Goal: Use online tool/utility: Utilize a website feature to perform a specific function

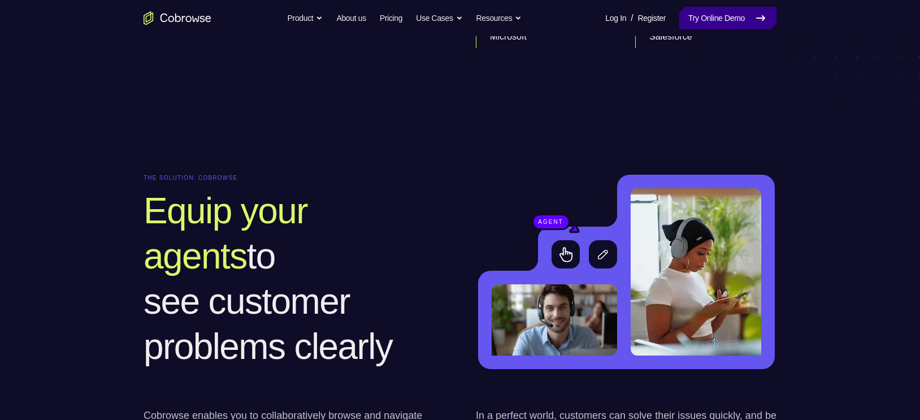
scroll to position [852, 0]
click at [739, 7] on link "Try Online Demo" at bounding box center [727, 18] width 97 height 23
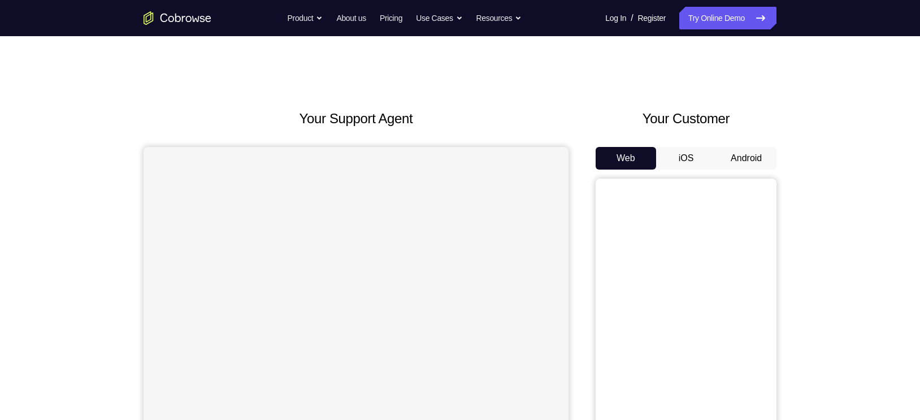
scroll to position [37, 0]
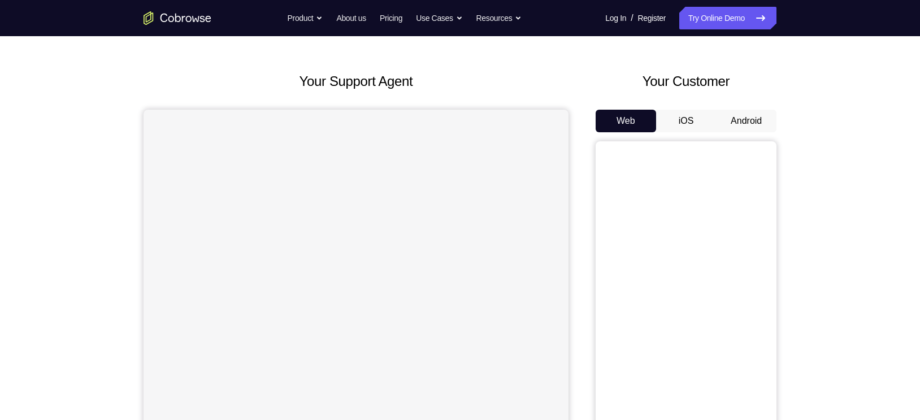
click at [753, 119] on button "Android" at bounding box center [746, 121] width 60 height 23
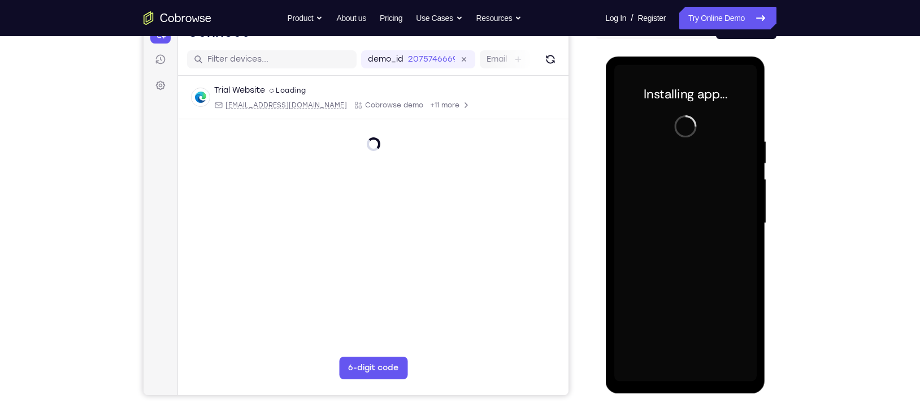
scroll to position [130, 0]
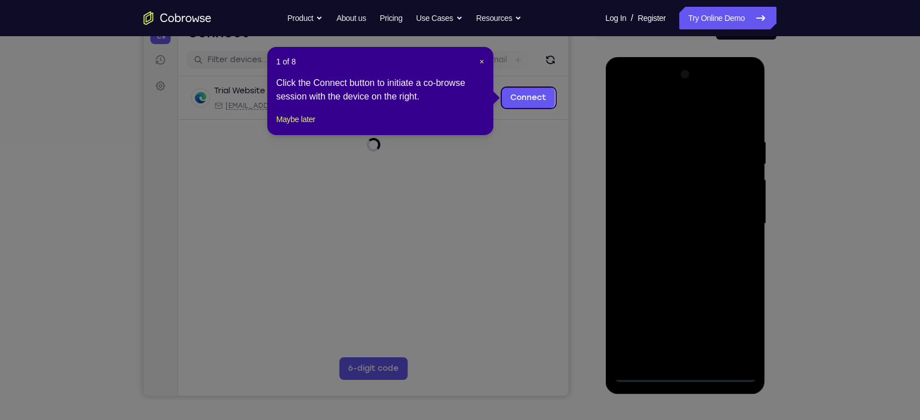
click at [688, 369] on div at bounding box center [685, 224] width 142 height 316
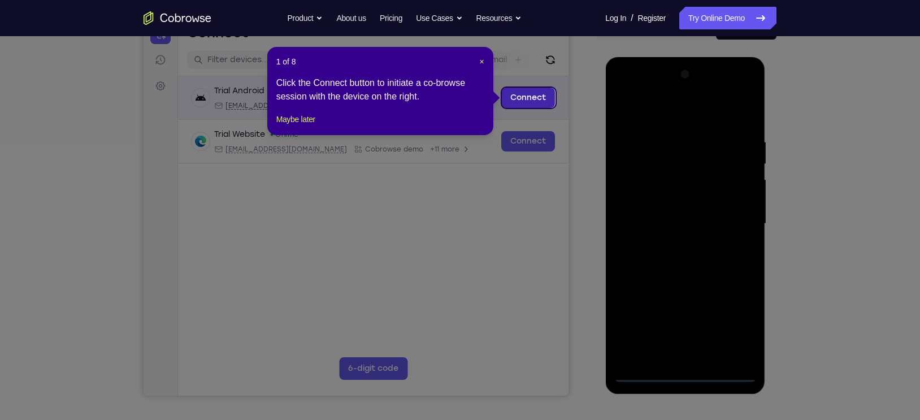
click at [522, 99] on link "Connect" at bounding box center [528, 98] width 54 height 20
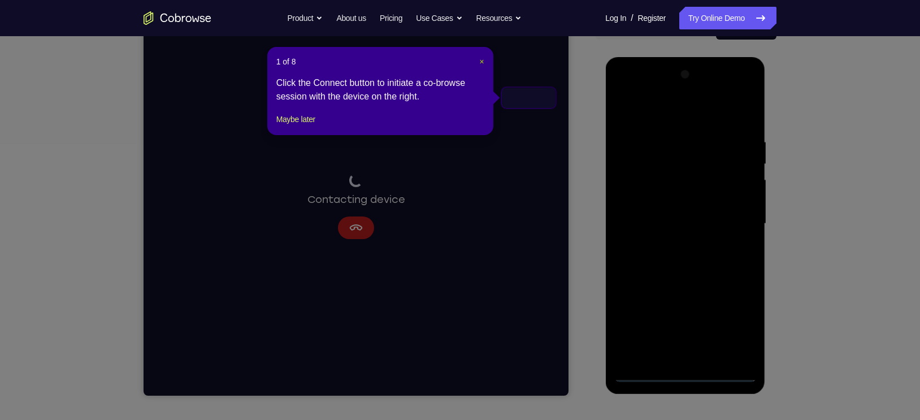
click at [482, 62] on span "×" at bounding box center [481, 61] width 5 height 9
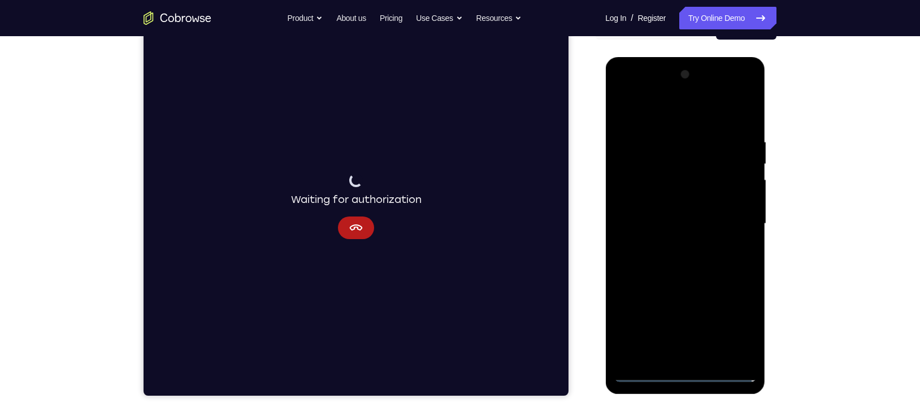
click at [724, 244] on div at bounding box center [685, 224] width 142 height 316
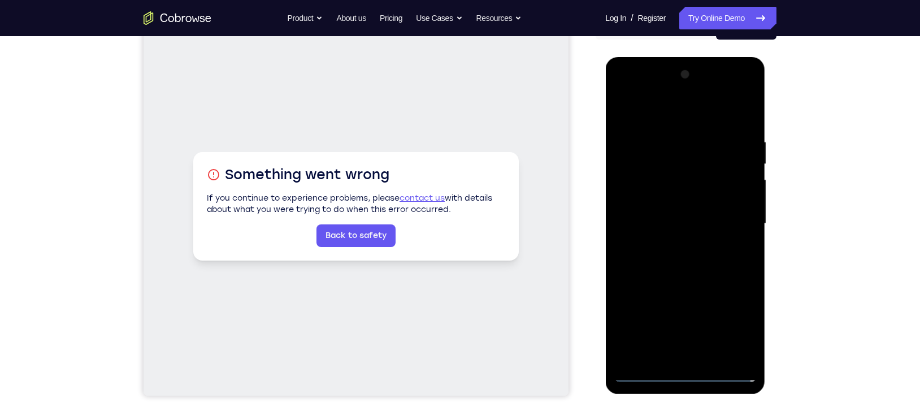
click at [684, 375] on div at bounding box center [685, 224] width 142 height 316
click at [741, 327] on div at bounding box center [685, 224] width 142 height 316
click at [651, 91] on div at bounding box center [685, 224] width 142 height 316
click at [640, 192] on div at bounding box center [685, 224] width 142 height 316
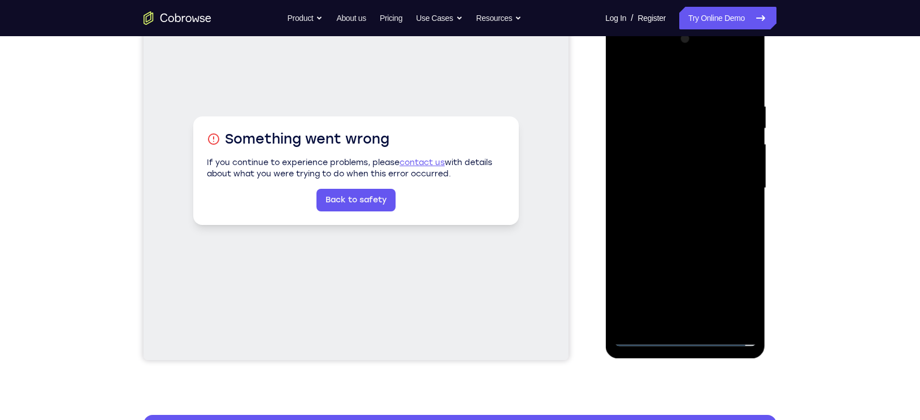
scroll to position [168, 0]
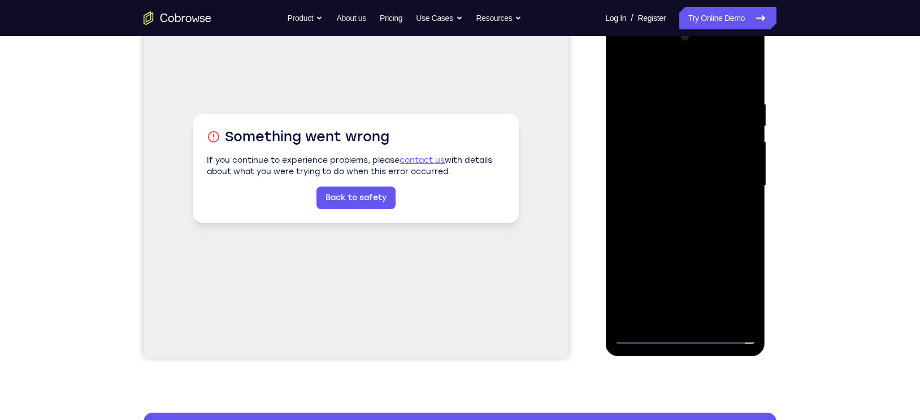
click at [708, 190] on div at bounding box center [685, 186] width 142 height 316
click at [679, 176] on div at bounding box center [685, 186] width 142 height 316
click at [674, 199] on div at bounding box center [685, 186] width 142 height 316
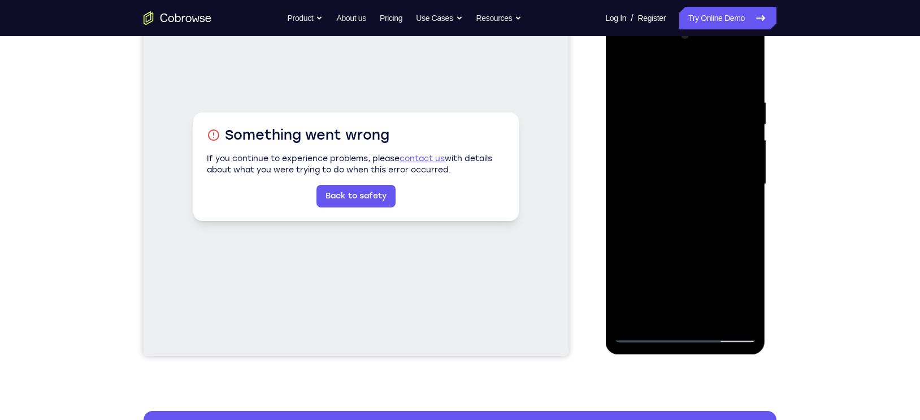
scroll to position [170, 0]
click at [694, 214] on div at bounding box center [685, 183] width 142 height 316
click at [688, 196] on div at bounding box center [685, 183] width 142 height 316
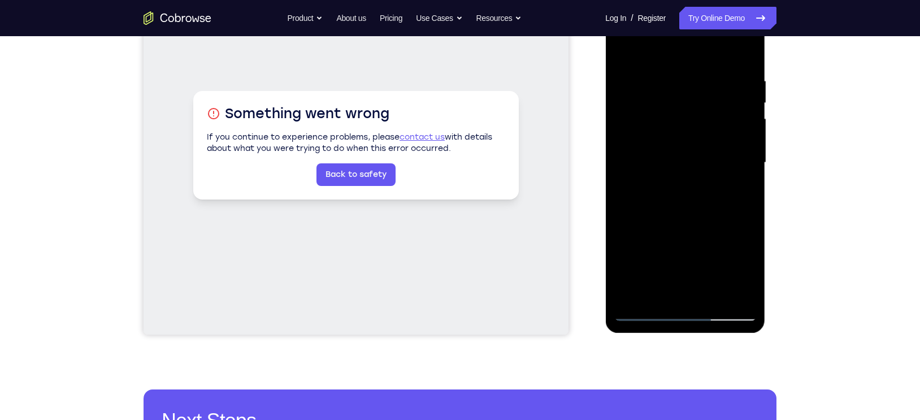
scroll to position [171, 0]
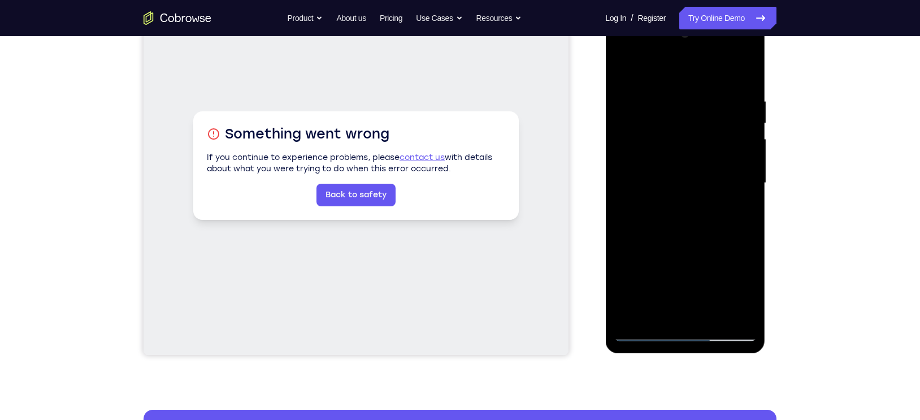
click at [692, 214] on div at bounding box center [685, 183] width 142 height 316
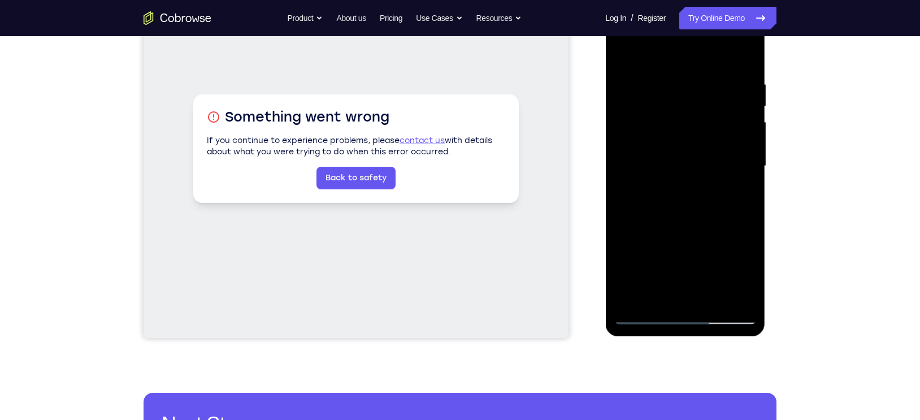
scroll to position [188, 0]
click at [673, 178] on div at bounding box center [685, 165] width 142 height 316
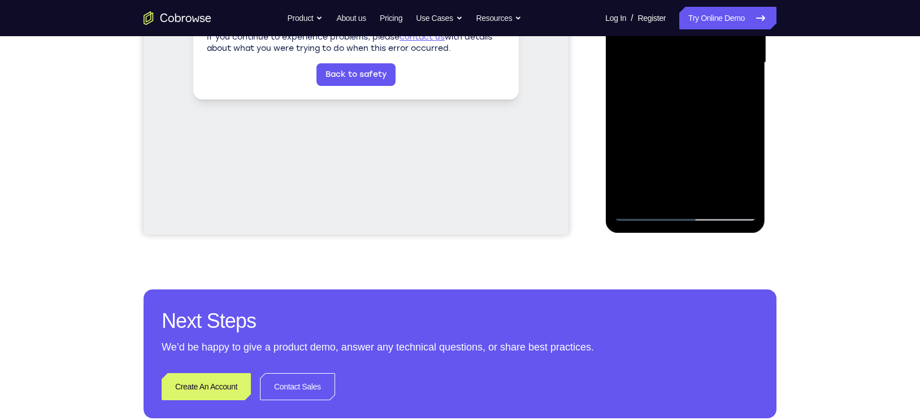
scroll to position [246, 0]
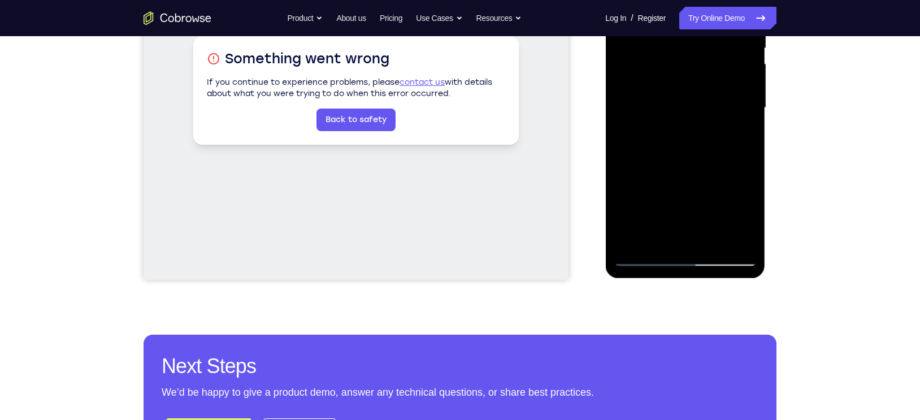
drag, startPoint x: 702, startPoint y: 167, endPoint x: 708, endPoint y: 135, distance: 32.7
click at [708, 135] on div at bounding box center [685, 108] width 142 height 316
drag, startPoint x: 699, startPoint y: 190, endPoint x: 706, endPoint y: 125, distance: 64.8
click at [706, 125] on div at bounding box center [685, 108] width 142 height 316
click at [689, 230] on div at bounding box center [685, 108] width 142 height 316
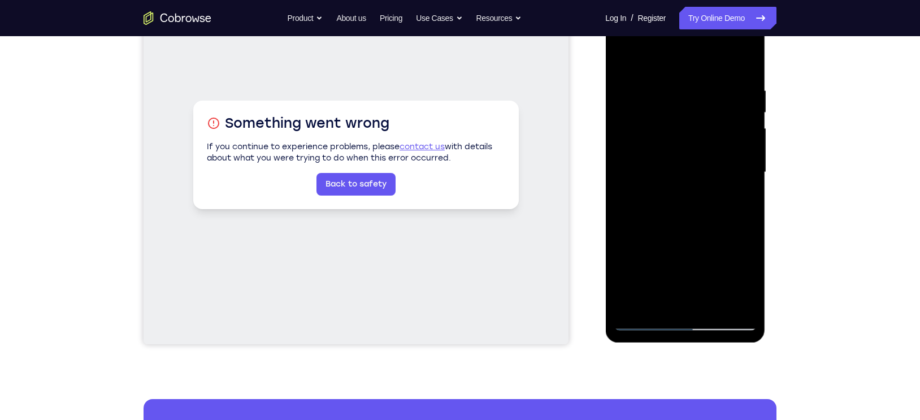
scroll to position [167, 0]
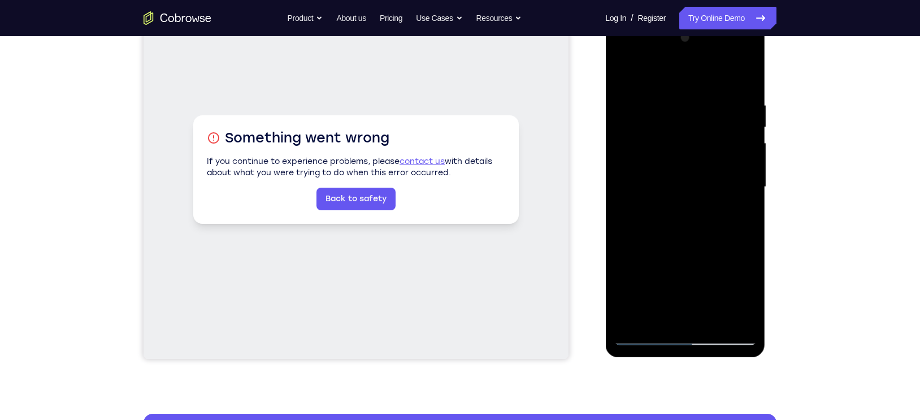
click at [720, 88] on div at bounding box center [685, 187] width 142 height 316
click at [678, 71] on div at bounding box center [685, 187] width 142 height 316
click at [625, 72] on div at bounding box center [685, 187] width 142 height 316
click at [653, 72] on div at bounding box center [685, 187] width 142 height 316
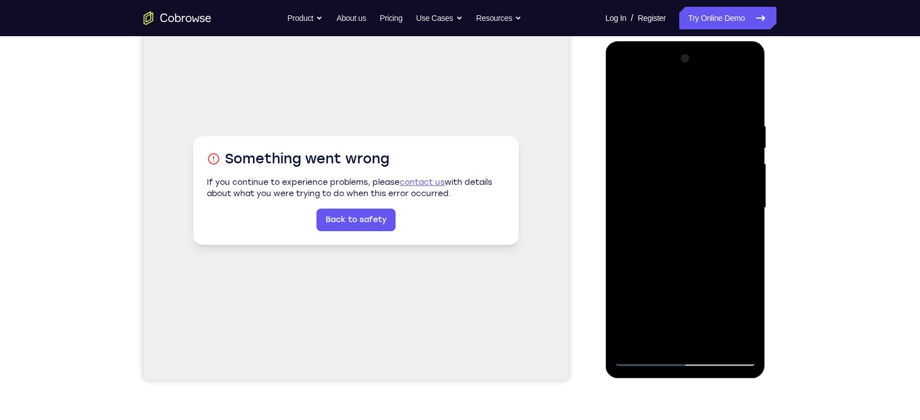
scroll to position [145, 0]
click at [747, 76] on div at bounding box center [685, 208] width 142 height 316
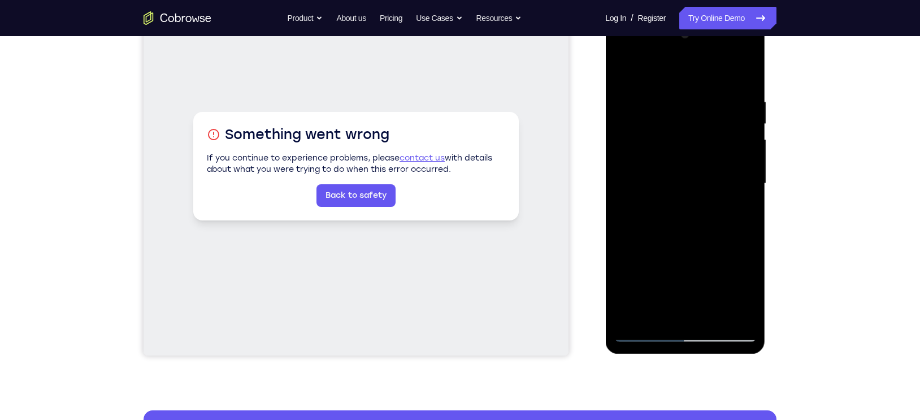
scroll to position [171, 0]
click at [745, 264] on div at bounding box center [685, 183] width 142 height 316
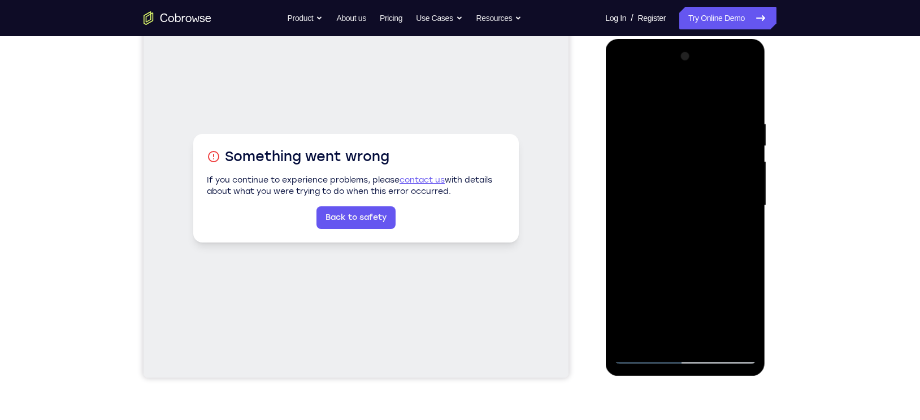
scroll to position [149, 0]
click at [704, 226] on div at bounding box center [685, 205] width 142 height 316
click at [688, 249] on div at bounding box center [685, 205] width 142 height 316
click at [679, 74] on div at bounding box center [685, 205] width 142 height 316
click at [667, 98] on div at bounding box center [685, 205] width 142 height 316
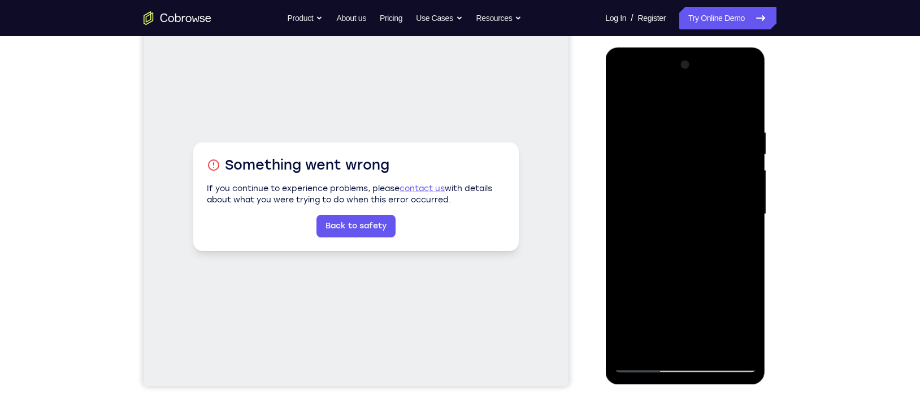
scroll to position [138, 0]
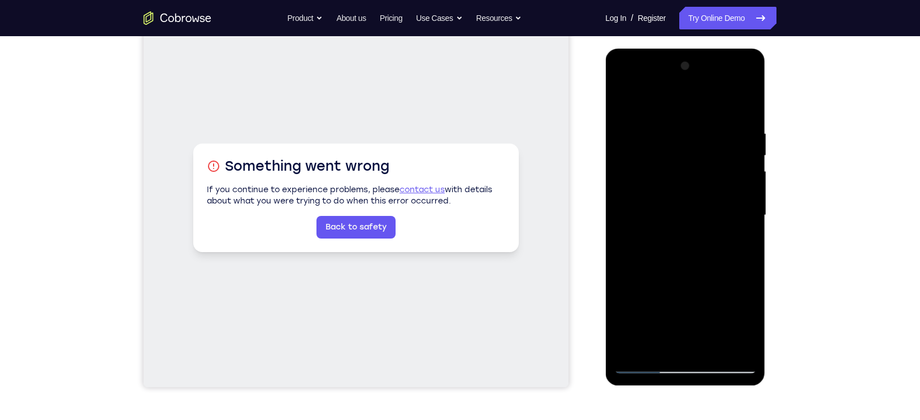
click at [634, 97] on div at bounding box center [685, 215] width 142 height 316
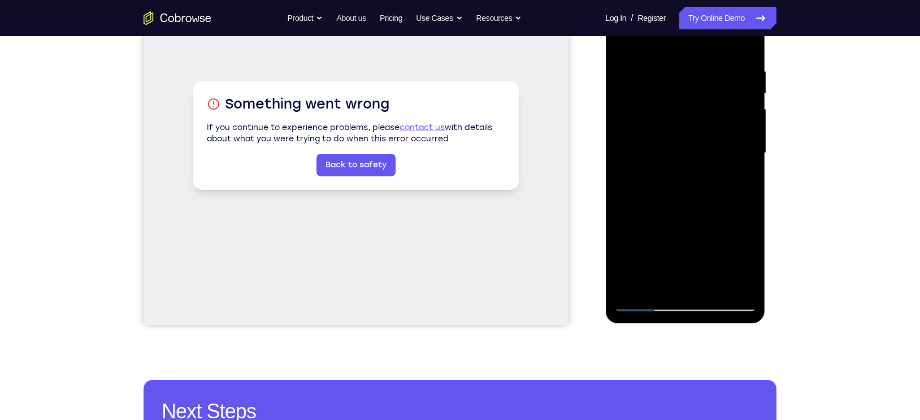
scroll to position [198, 0]
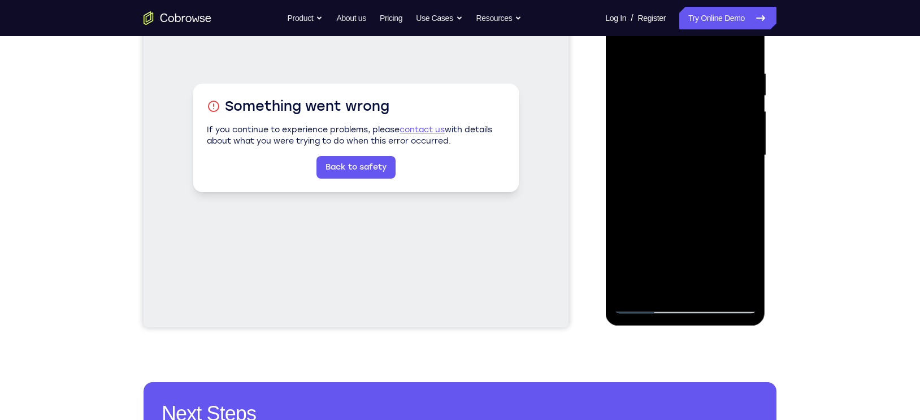
click at [679, 122] on div at bounding box center [685, 155] width 142 height 316
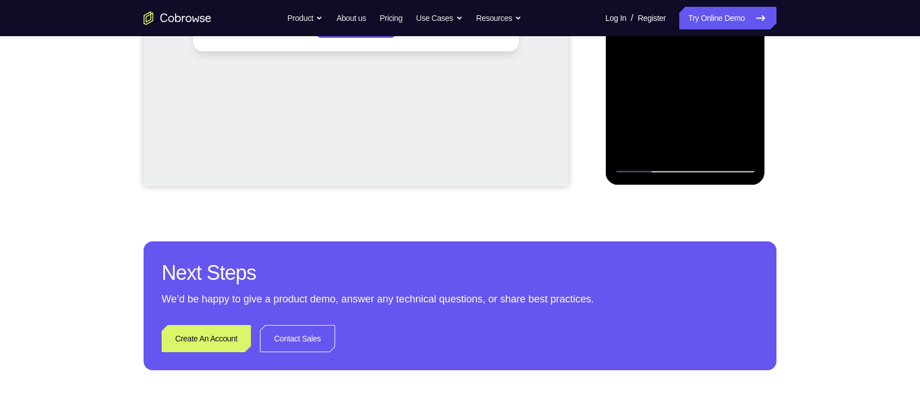
scroll to position [343, 0]
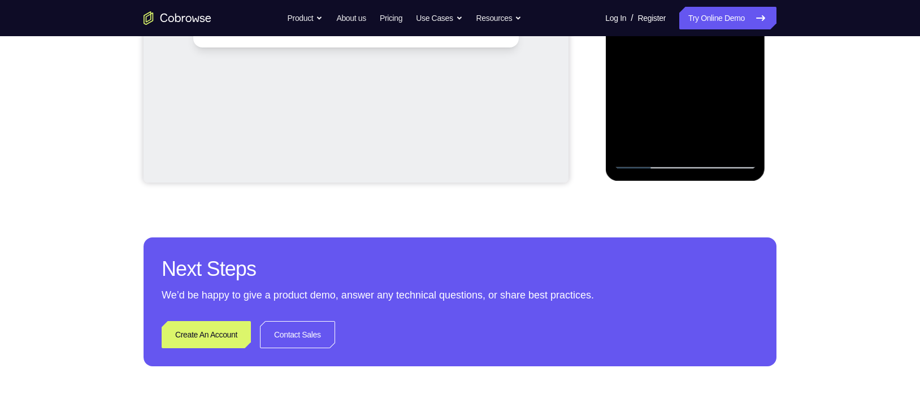
click at [648, 160] on div at bounding box center [685, 10] width 142 height 316
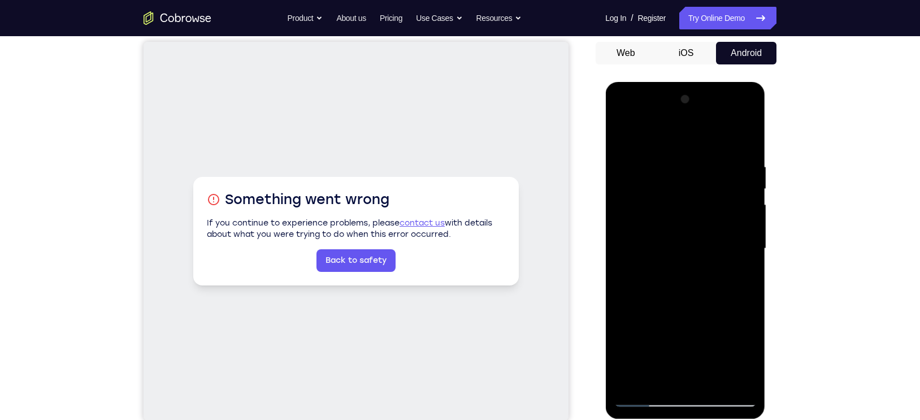
scroll to position [105, 0]
drag, startPoint x: 692, startPoint y: 144, endPoint x: 708, endPoint y: 217, distance: 74.7
click at [708, 217] on div at bounding box center [685, 249] width 142 height 316
drag, startPoint x: 700, startPoint y: 156, endPoint x: 688, endPoint y: 216, distance: 61.0
click at [688, 216] on div at bounding box center [685, 249] width 142 height 316
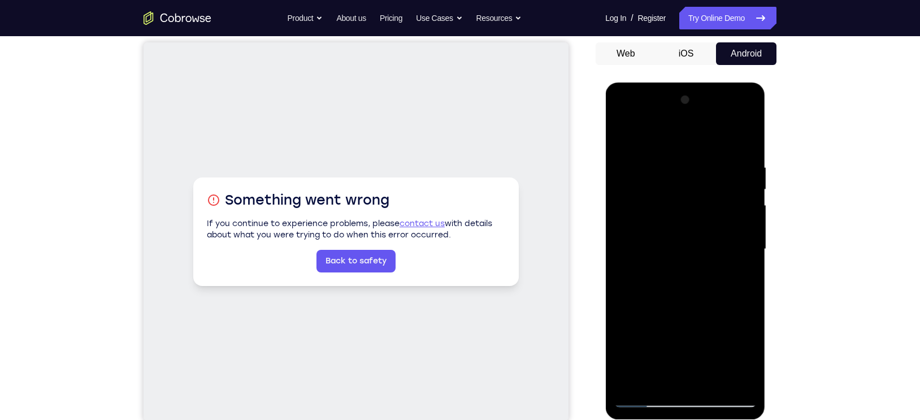
click at [653, 136] on div at bounding box center [685, 249] width 142 height 316
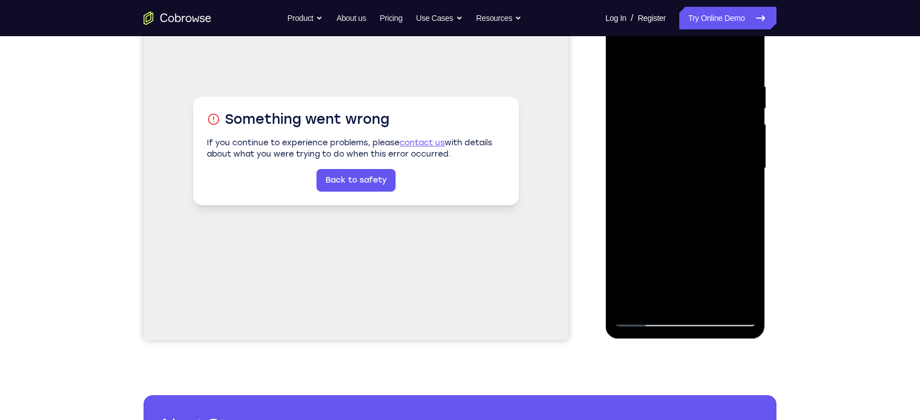
scroll to position [187, 0]
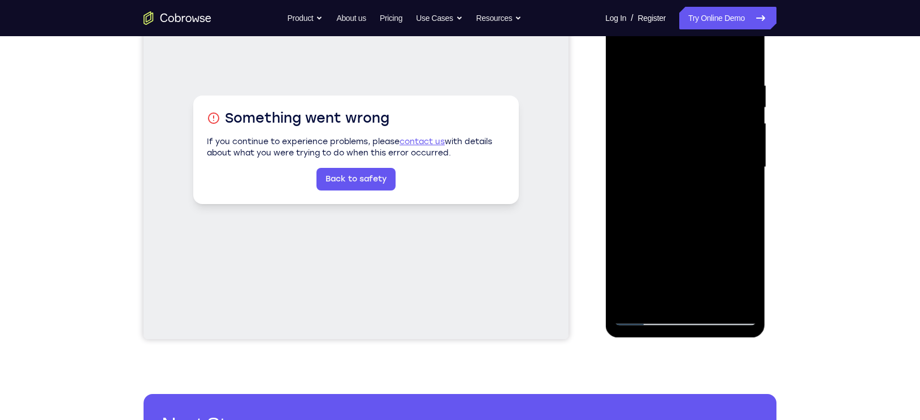
click at [675, 114] on div at bounding box center [685, 167] width 142 height 316
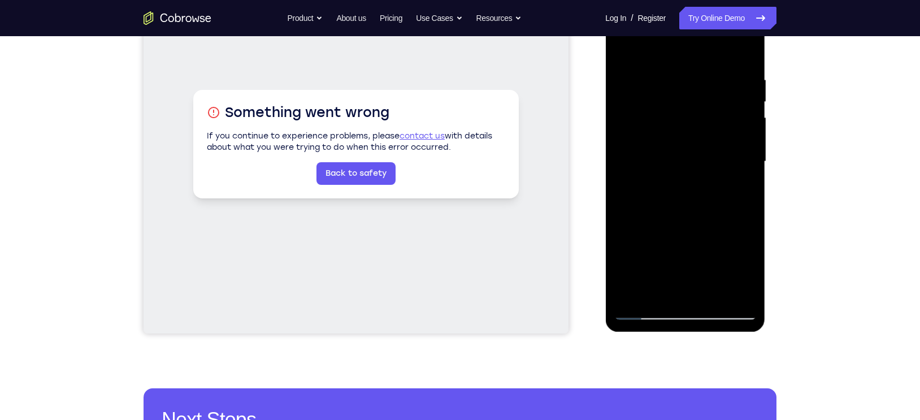
scroll to position [190, 0]
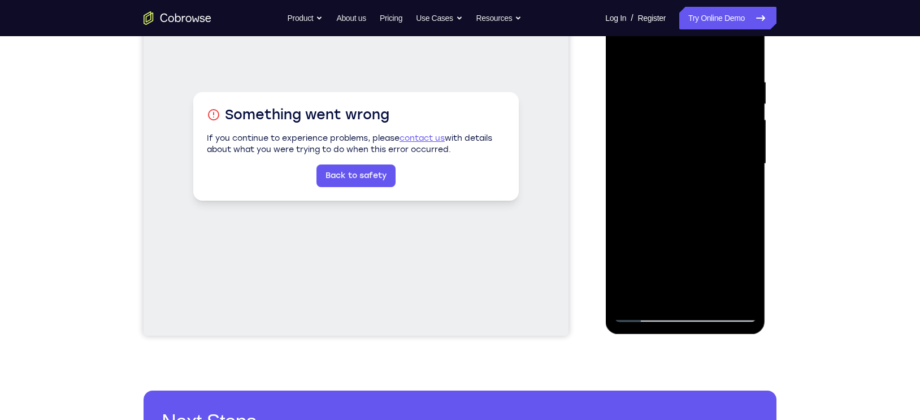
click at [653, 49] on div at bounding box center [685, 164] width 142 height 316
click at [661, 107] on div at bounding box center [685, 164] width 142 height 316
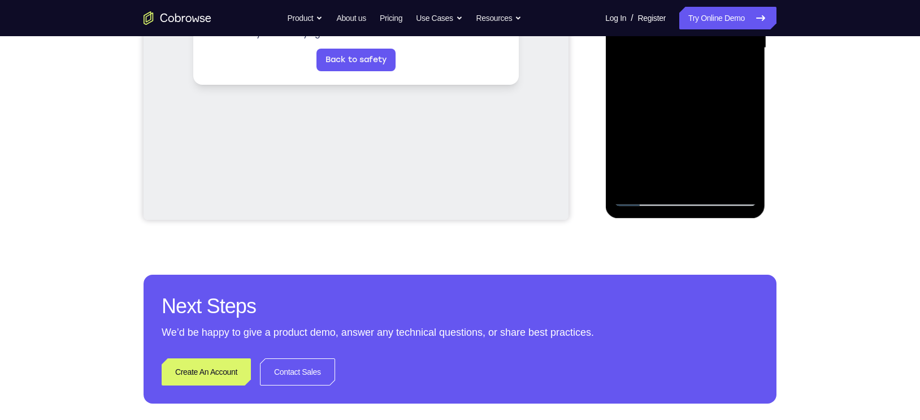
scroll to position [313, 0]
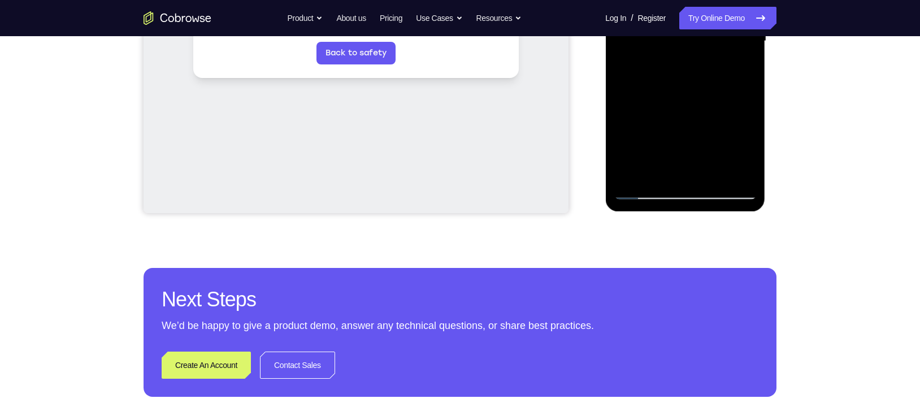
drag, startPoint x: 693, startPoint y: 163, endPoint x: 702, endPoint y: 55, distance: 107.7
click at [702, 55] on div at bounding box center [685, 41] width 142 height 316
click at [641, 67] on div at bounding box center [685, 41] width 142 height 316
click at [639, 67] on div at bounding box center [685, 41] width 142 height 316
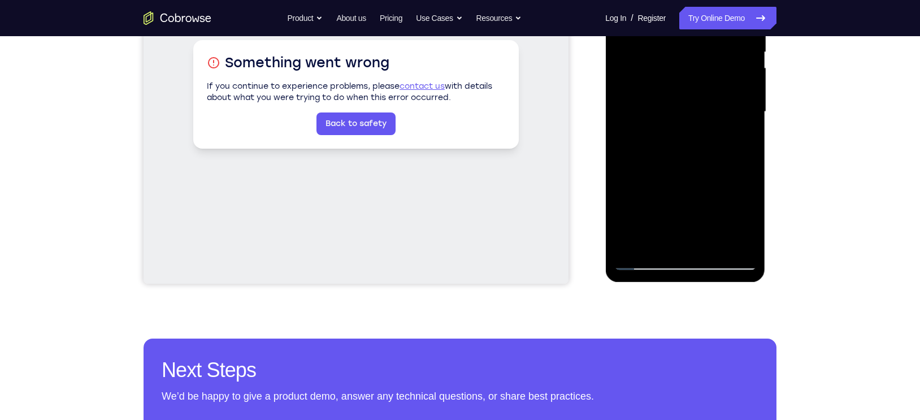
scroll to position [241, 0]
drag, startPoint x: 693, startPoint y: 101, endPoint x: 583, endPoint y: 240, distance: 176.6
click at [605, 240] on html "Online web based iOS Simulators and Android Emulators. Run iPhone, iPad, Mobile…" at bounding box center [685, 115] width 161 height 339
click at [730, 262] on div at bounding box center [685, 112] width 142 height 316
drag, startPoint x: 673, startPoint y: 161, endPoint x: 692, endPoint y: 49, distance: 113.1
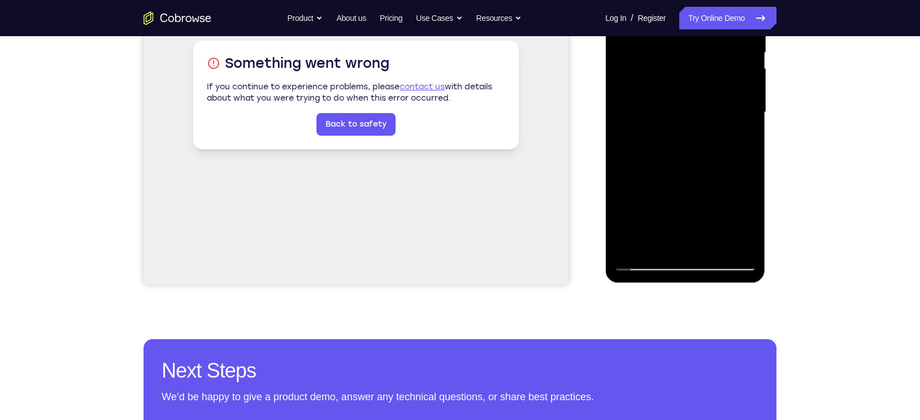
click at [692, 49] on div at bounding box center [685, 112] width 142 height 316
drag, startPoint x: 675, startPoint y: 104, endPoint x: 704, endPoint y: -40, distance: 146.5
click at [704, 0] on div at bounding box center [685, 112] width 142 height 316
drag, startPoint x: 674, startPoint y: 100, endPoint x: 698, endPoint y: -31, distance: 132.7
click at [698, 0] on div at bounding box center [685, 112] width 142 height 316
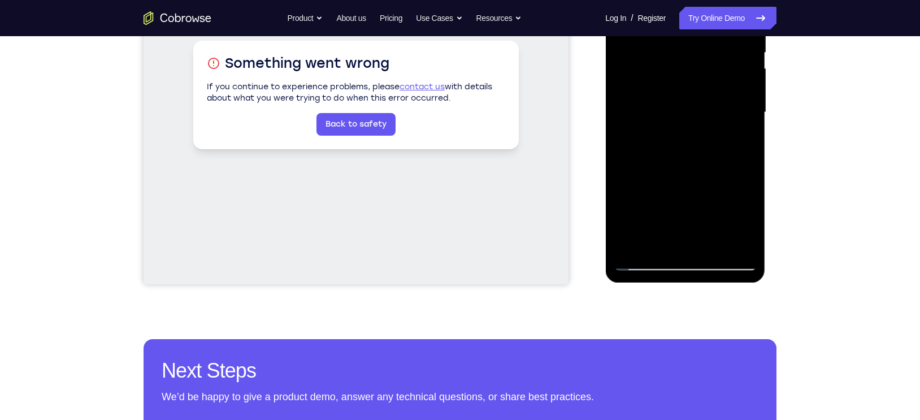
drag, startPoint x: 662, startPoint y: 138, endPoint x: 688, endPoint y: 18, distance: 123.0
click at [688, 18] on div at bounding box center [685, 112] width 142 height 316
drag, startPoint x: 669, startPoint y: 148, endPoint x: 710, endPoint y: -6, distance: 159.2
click at [710, 0] on div at bounding box center [685, 112] width 142 height 316
drag, startPoint x: 692, startPoint y: 70, endPoint x: 677, endPoint y: 196, distance: 127.6
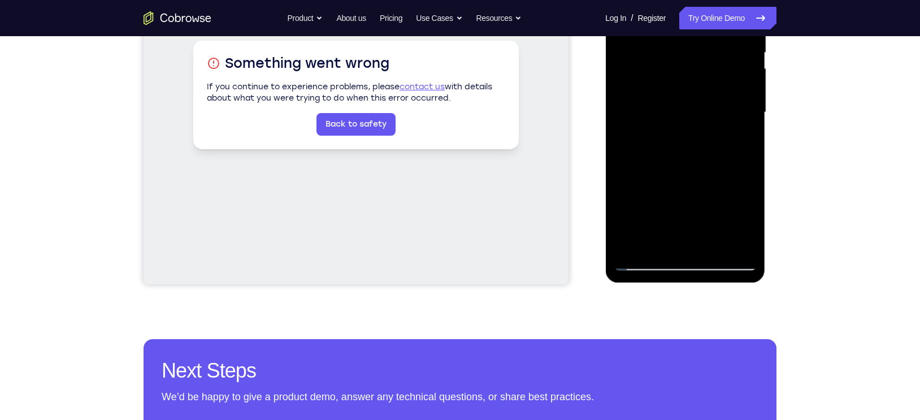
click at [677, 196] on div at bounding box center [685, 112] width 142 height 316
click at [687, 260] on div at bounding box center [685, 112] width 142 height 316
drag, startPoint x: 679, startPoint y: 142, endPoint x: 676, endPoint y: 158, distance: 16.6
click at [676, 158] on div at bounding box center [685, 112] width 142 height 316
